Goal: Task Accomplishment & Management: Use online tool/utility

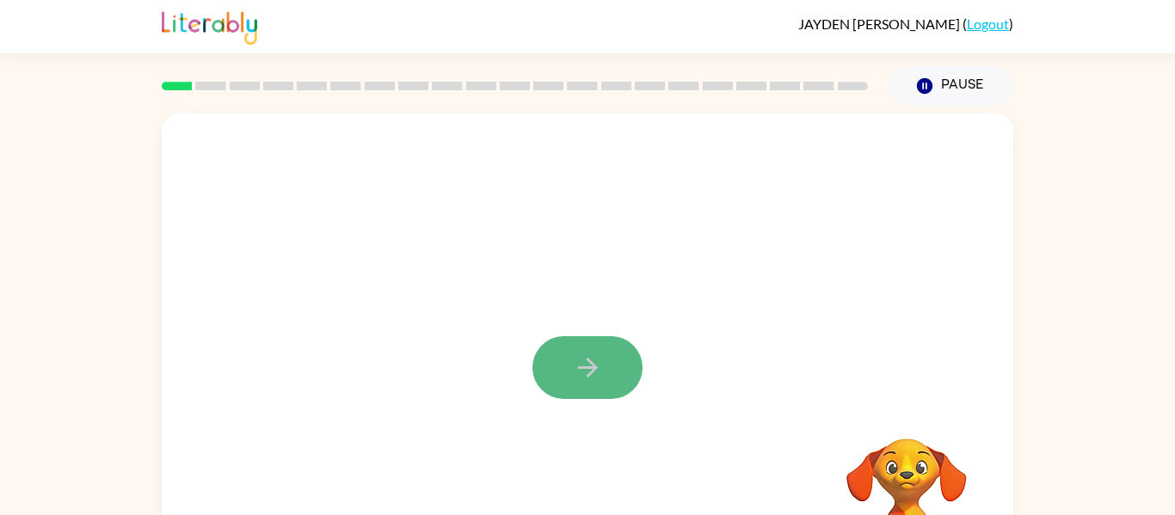
click at [598, 364] on icon "button" at bounding box center [588, 368] width 30 height 30
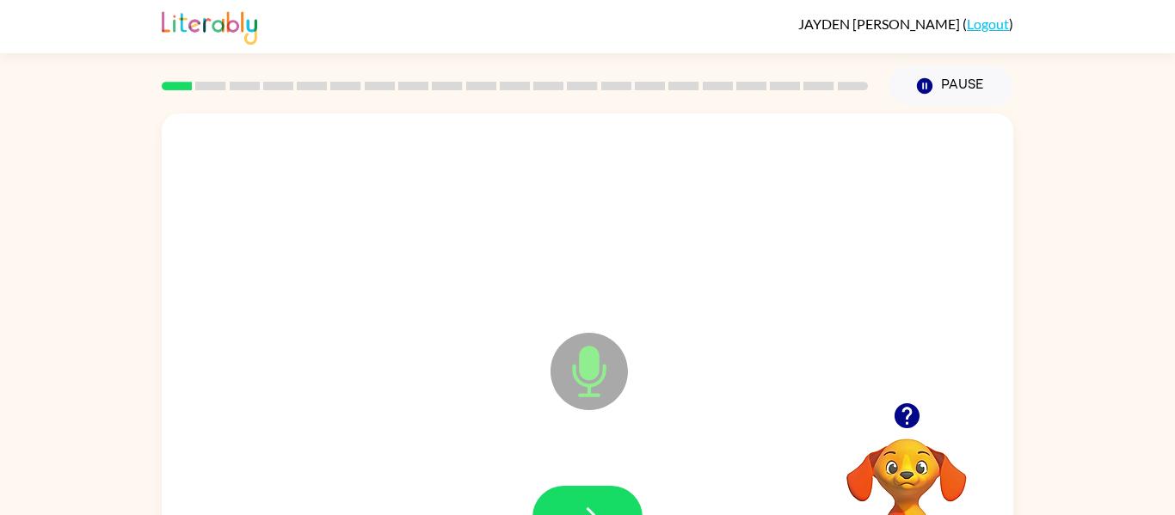
scroll to position [89, 0]
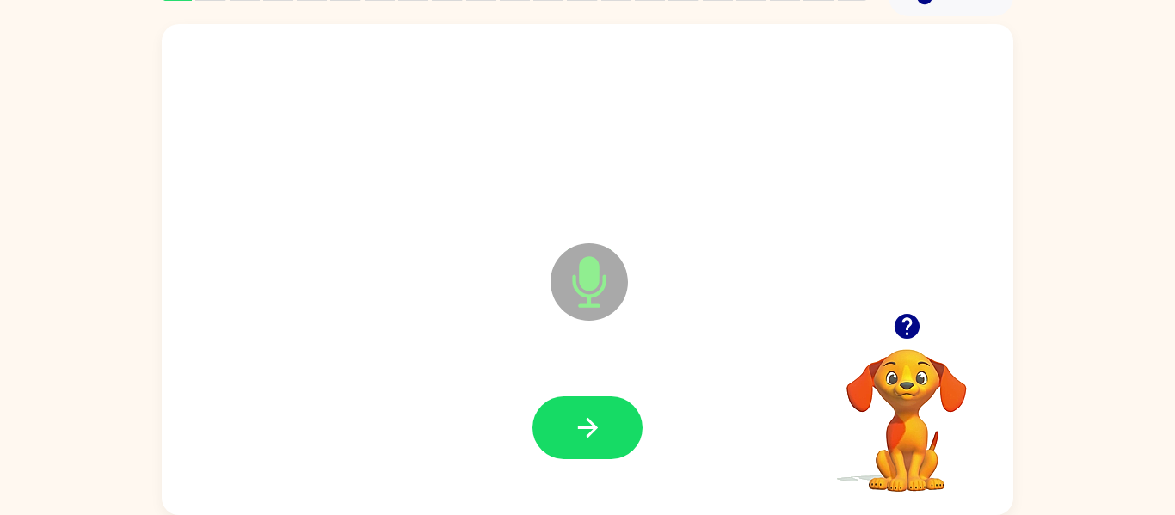
click at [902, 313] on icon "button" at bounding box center [907, 326] width 30 height 30
click at [587, 432] on icon "button" at bounding box center [588, 428] width 30 height 30
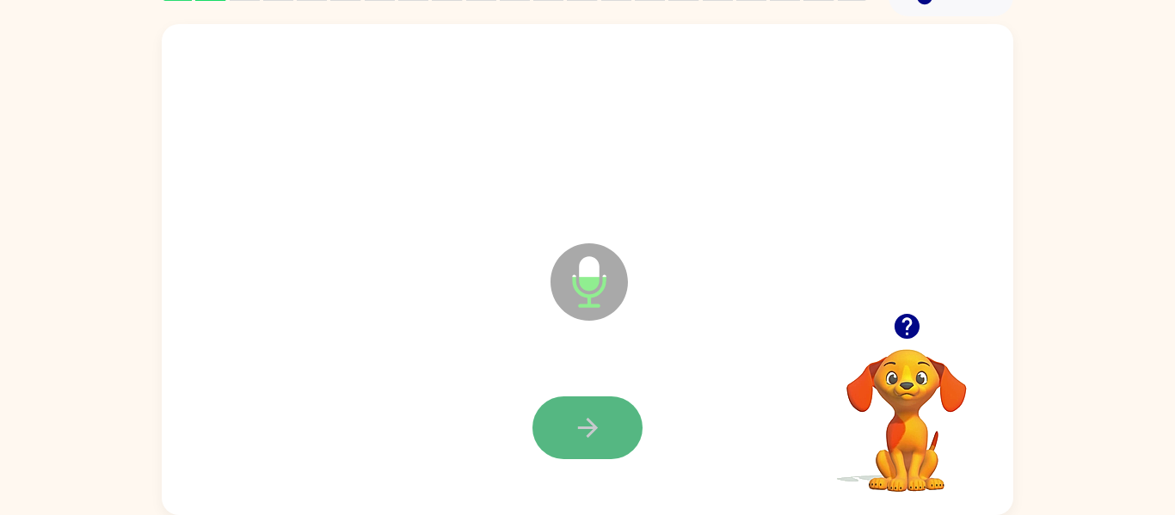
click at [593, 420] on icon "button" at bounding box center [588, 428] width 30 height 30
click at [591, 422] on icon "button" at bounding box center [587, 428] width 20 height 20
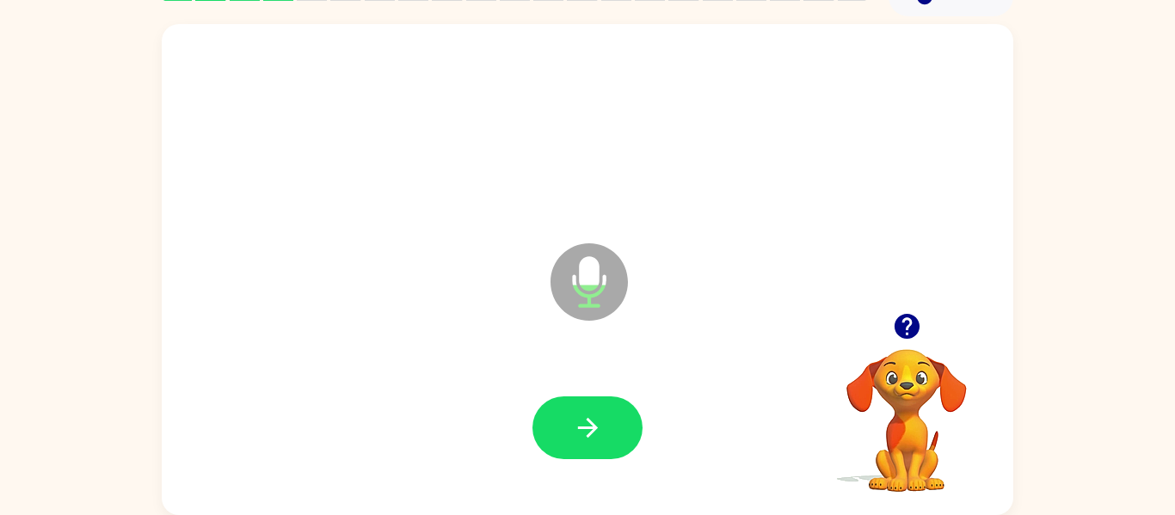
click at [907, 333] on icon "button" at bounding box center [907, 326] width 30 height 30
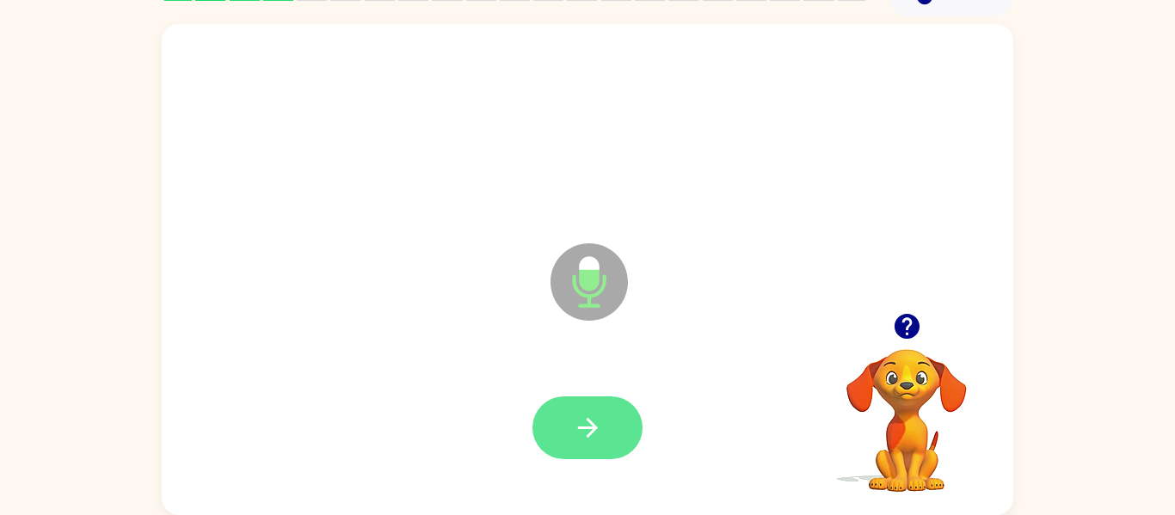
click at [610, 424] on button "button" at bounding box center [587, 427] width 110 height 63
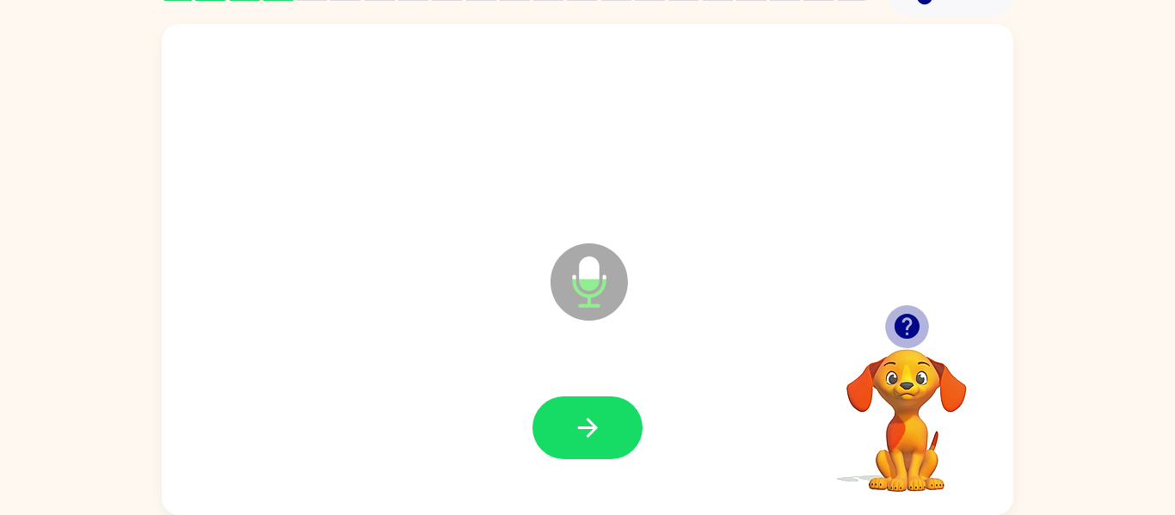
click at [906, 340] on icon "button" at bounding box center [907, 326] width 30 height 30
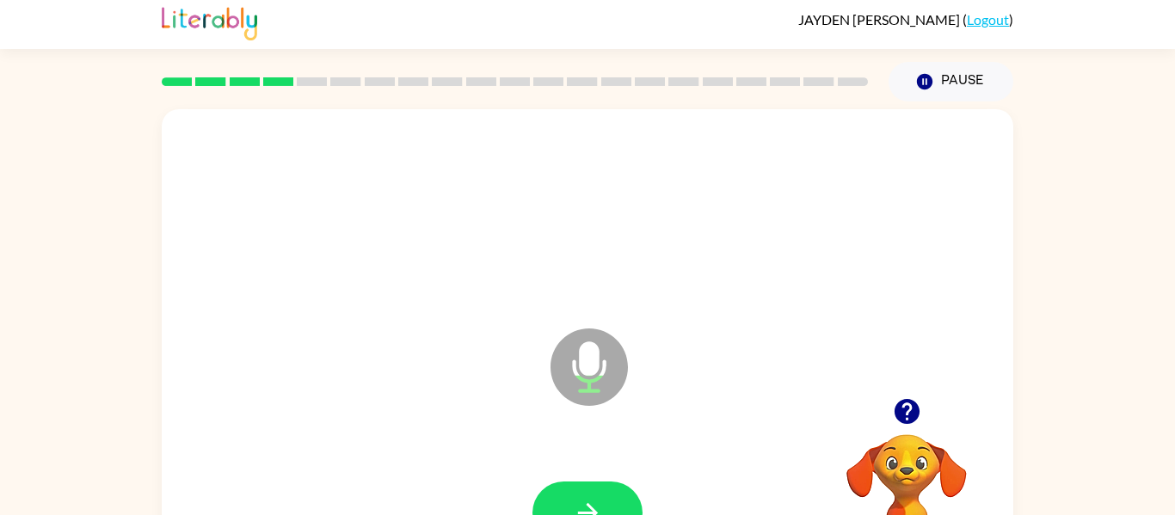
scroll to position [0, 0]
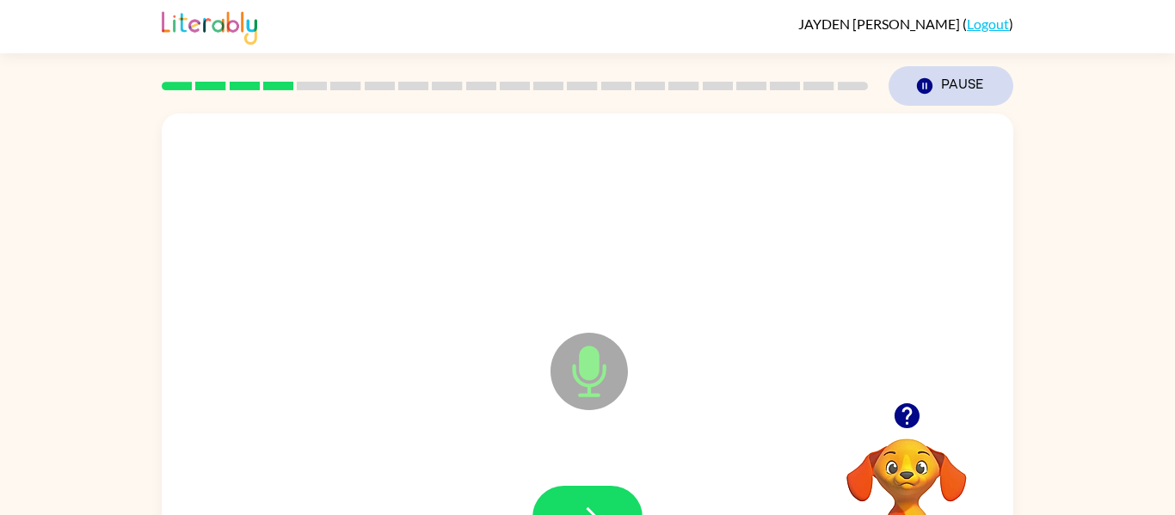
click at [943, 83] on button "Pause Pause" at bounding box center [950, 86] width 125 height 40
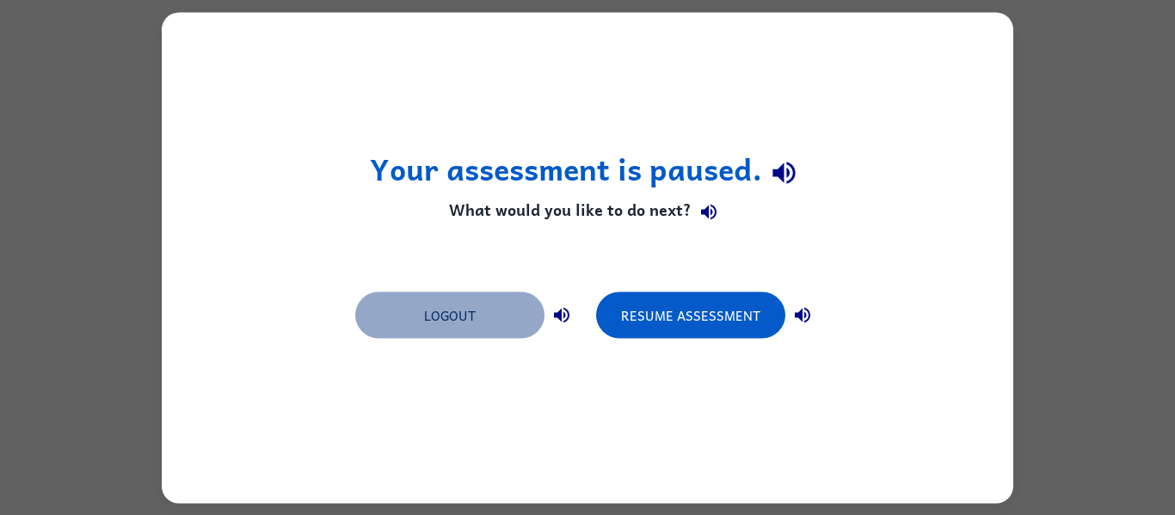
click at [491, 318] on button "Logout" at bounding box center [449, 314] width 189 height 46
